Goal: Task Accomplishment & Management: Manage account settings

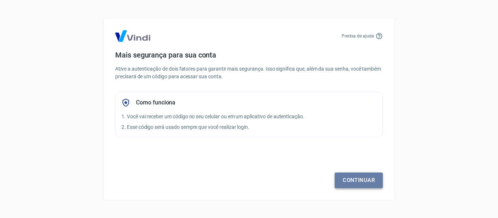
click at [354, 179] on link "Continuar" at bounding box center [359, 180] width 48 height 15
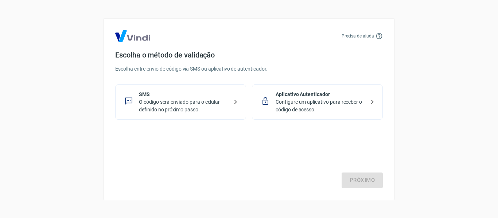
click at [152, 102] on p "O código será enviado para o celular definido no próximo passo." at bounding box center [183, 105] width 89 height 15
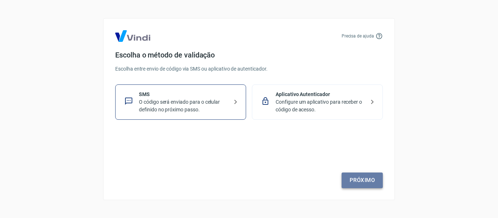
click at [359, 176] on link "Próximo" at bounding box center [362, 180] width 41 height 15
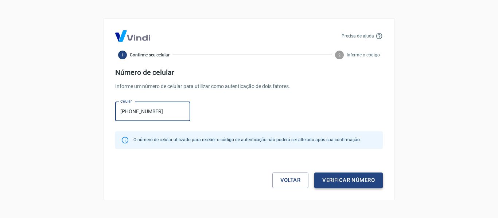
type input "[PHONE_NUMBER]"
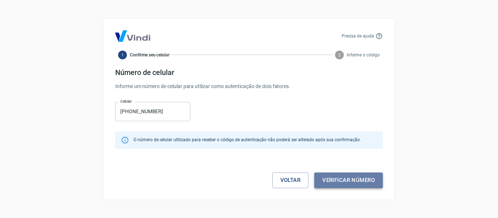
click at [355, 184] on button "Verificar número" at bounding box center [348, 180] width 69 height 15
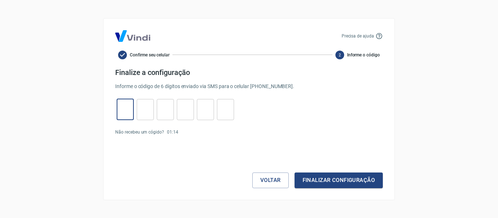
click at [123, 106] on input "tel" at bounding box center [125, 110] width 17 height 16
type input "4"
type input "8"
type input "0"
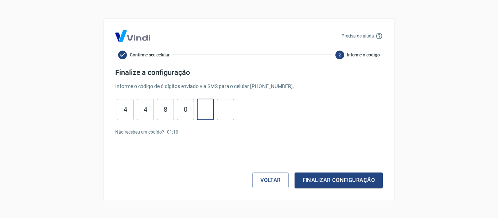
type input "9"
type input "0"
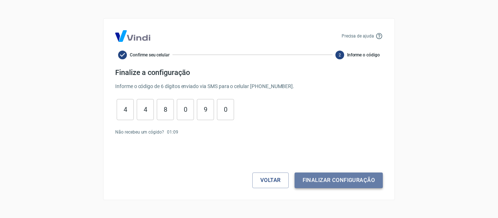
click at [327, 183] on button "Finalizar configuração" at bounding box center [339, 180] width 88 height 15
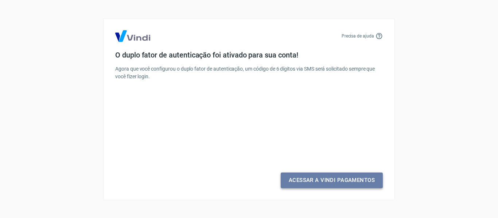
click at [353, 179] on link "Acessar a Vindi Pagamentos" at bounding box center [332, 180] width 102 height 15
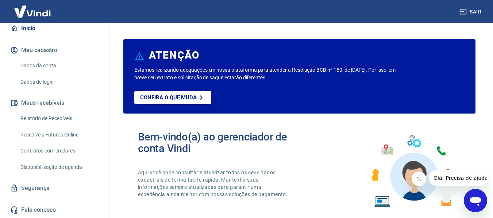
click at [51, 118] on link "Relatório de Recebíveis" at bounding box center [58, 118] width 83 height 15
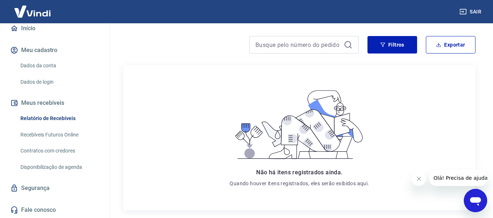
scroll to position [73, 0]
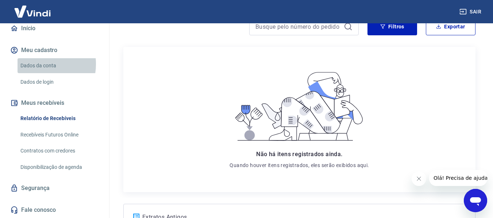
click at [36, 64] on link "Dados da conta" at bounding box center [58, 65] width 83 height 15
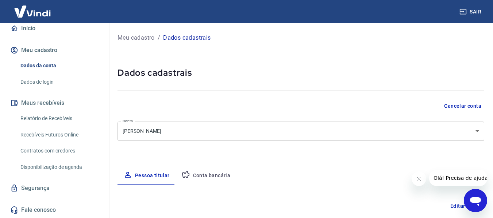
type input "111.526.094-40"
select select "PB"
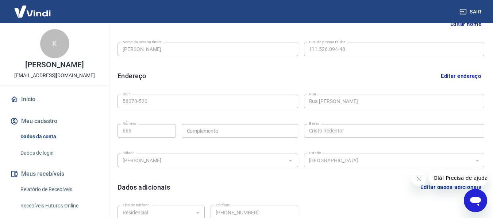
click at [47, 137] on link "Dados da conta" at bounding box center [58, 136] width 83 height 15
click at [36, 97] on link "Início" at bounding box center [55, 100] width 92 height 16
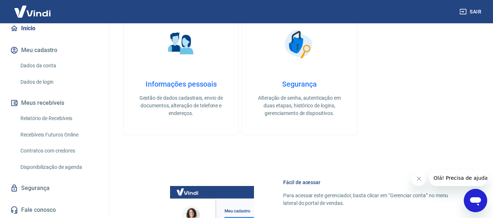
scroll to position [255, 0]
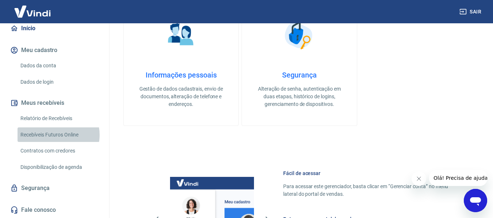
click at [58, 135] on link "Recebíveis Futuros Online" at bounding box center [58, 135] width 83 height 15
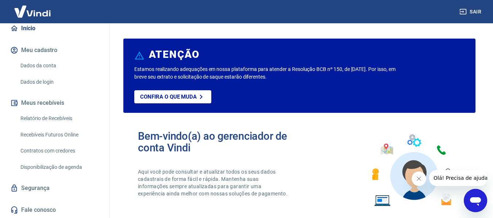
scroll to position [0, 0]
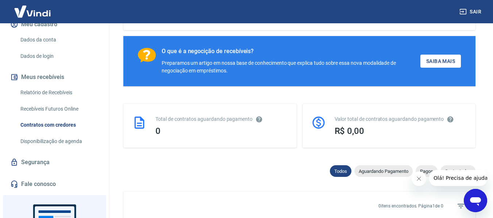
scroll to position [109, 0]
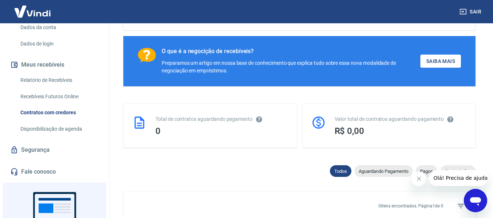
click at [52, 133] on link "Disponibilização de agenda" at bounding box center [58, 129] width 83 height 15
